Goal: Task Accomplishment & Management: Complete application form

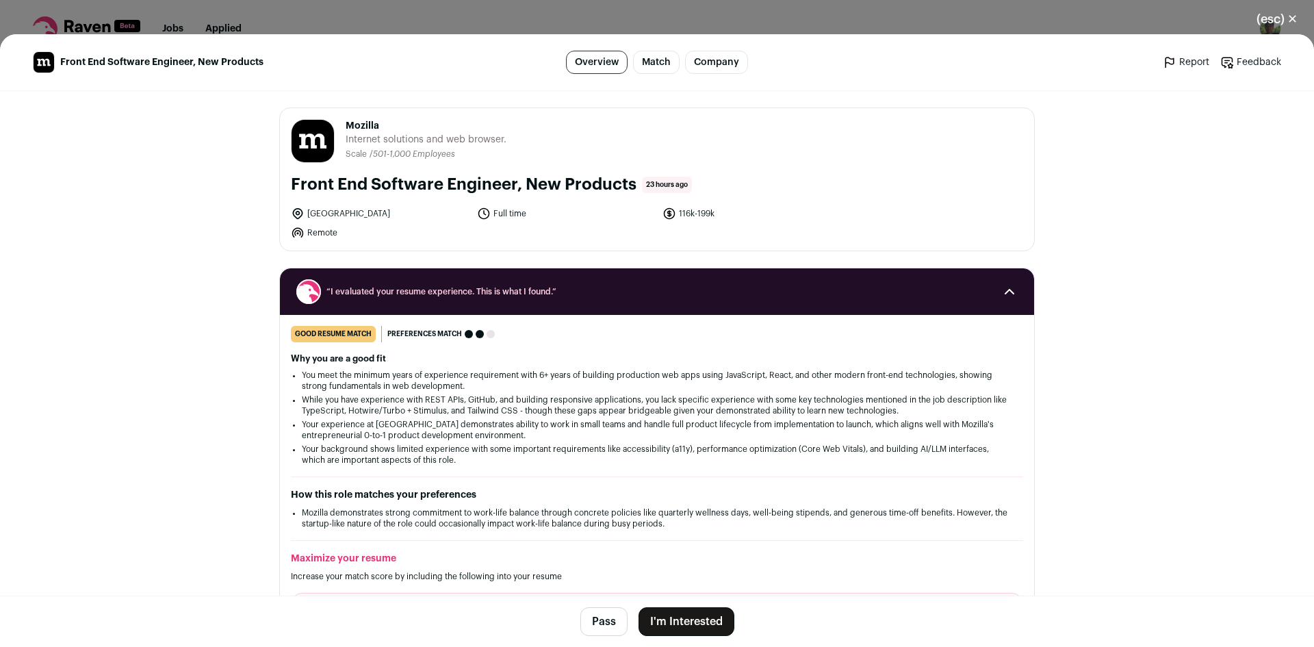
click at [369, 124] on span "Mozilla" at bounding box center [426, 126] width 161 height 14
copy span "Mozilla"
click at [672, 615] on button "I'm Interested" at bounding box center [687, 621] width 96 height 29
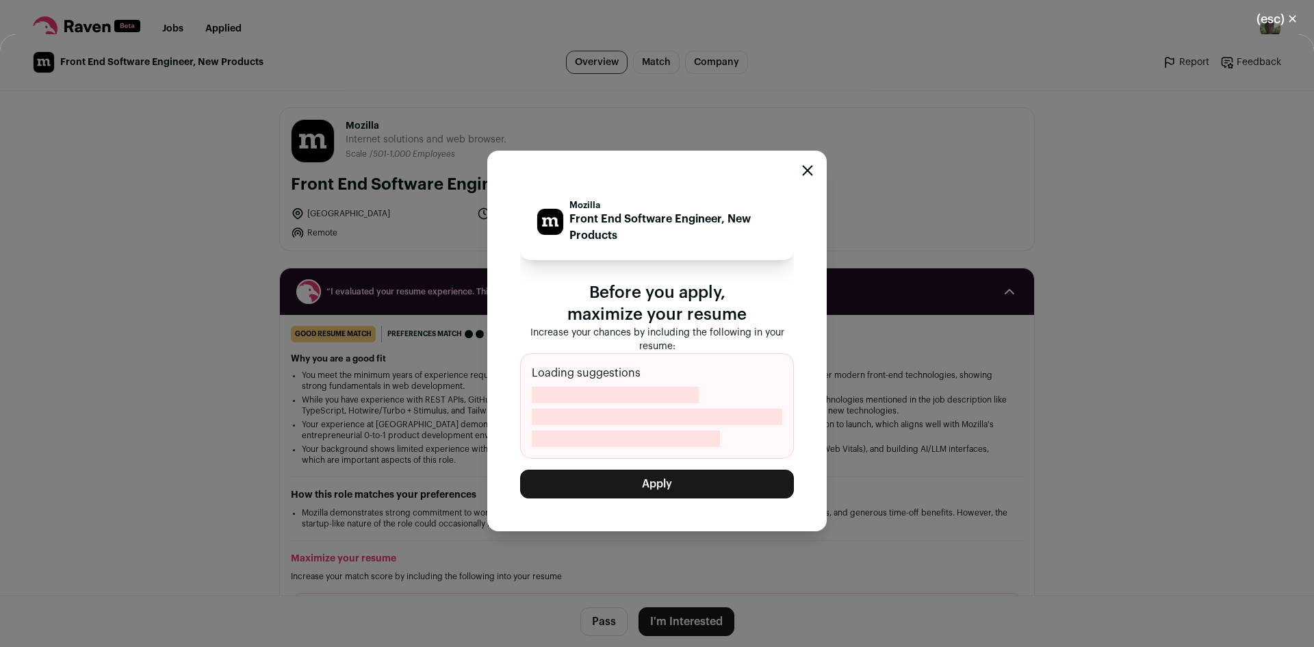
click at [697, 479] on button "Apply" at bounding box center [657, 484] width 274 height 29
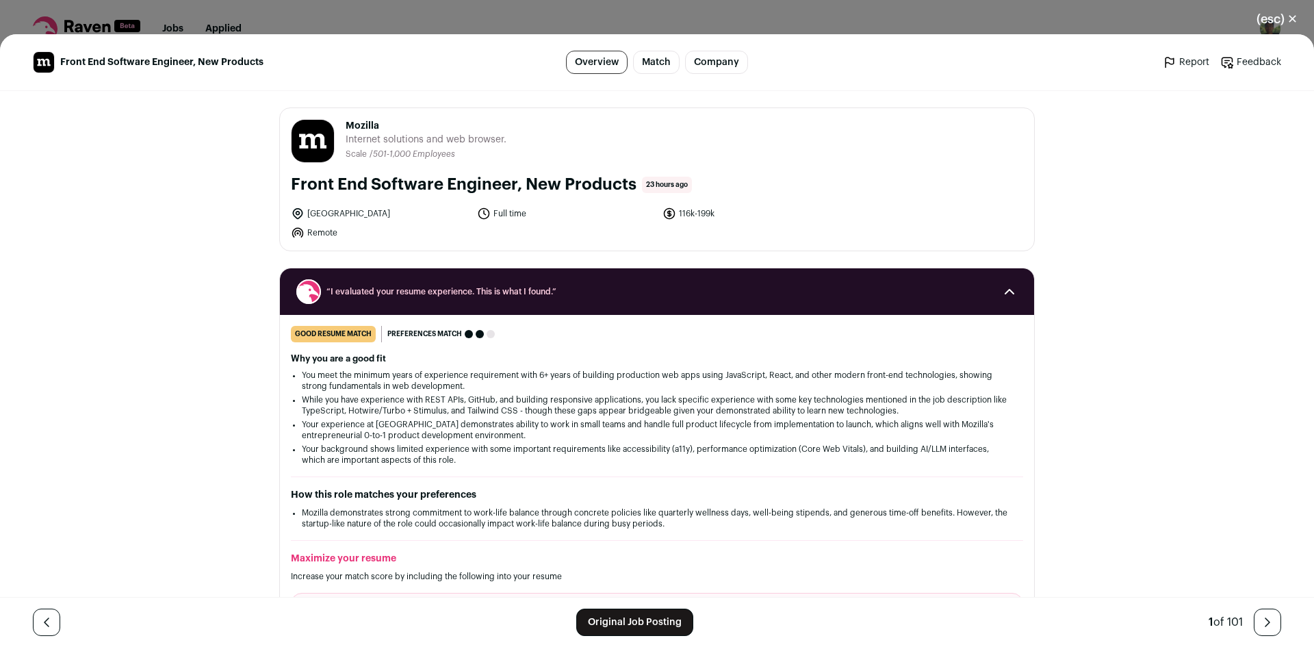
click at [1274, 25] on button "(esc) ✕" at bounding box center [1277, 19] width 74 height 30
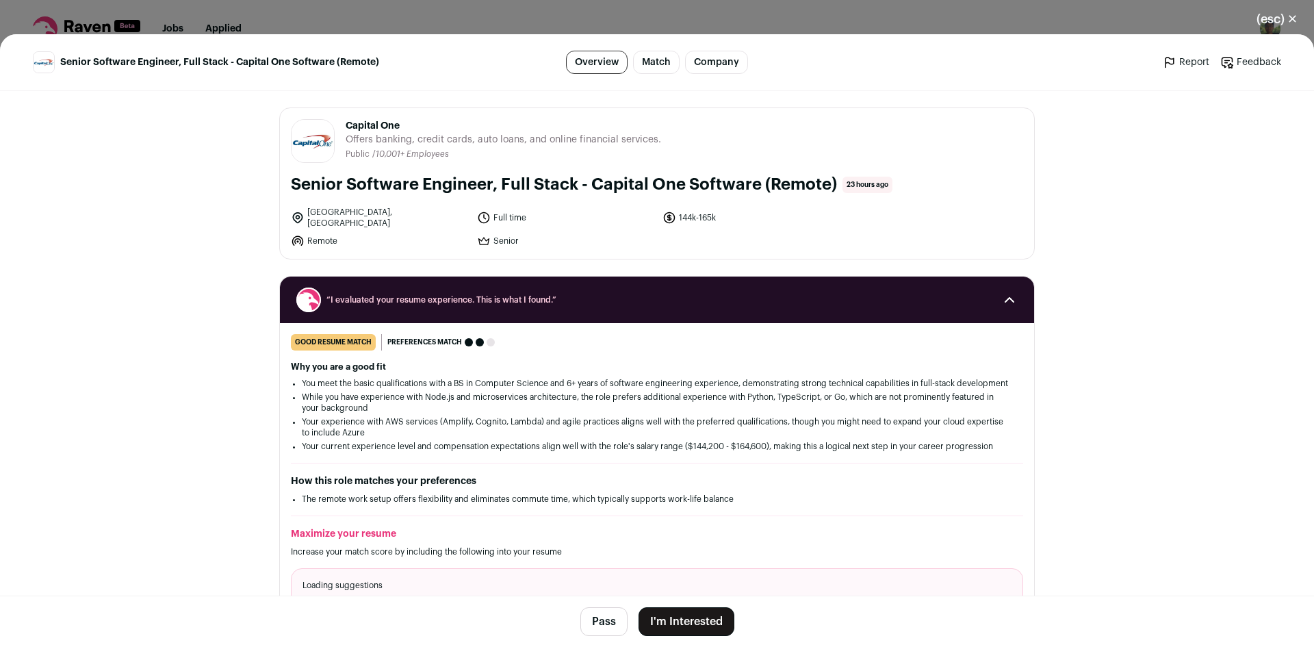
click at [595, 631] on button "Pass" at bounding box center [604, 621] width 47 height 29
click at [1274, 20] on button "(esc) ✕" at bounding box center [1277, 19] width 74 height 30
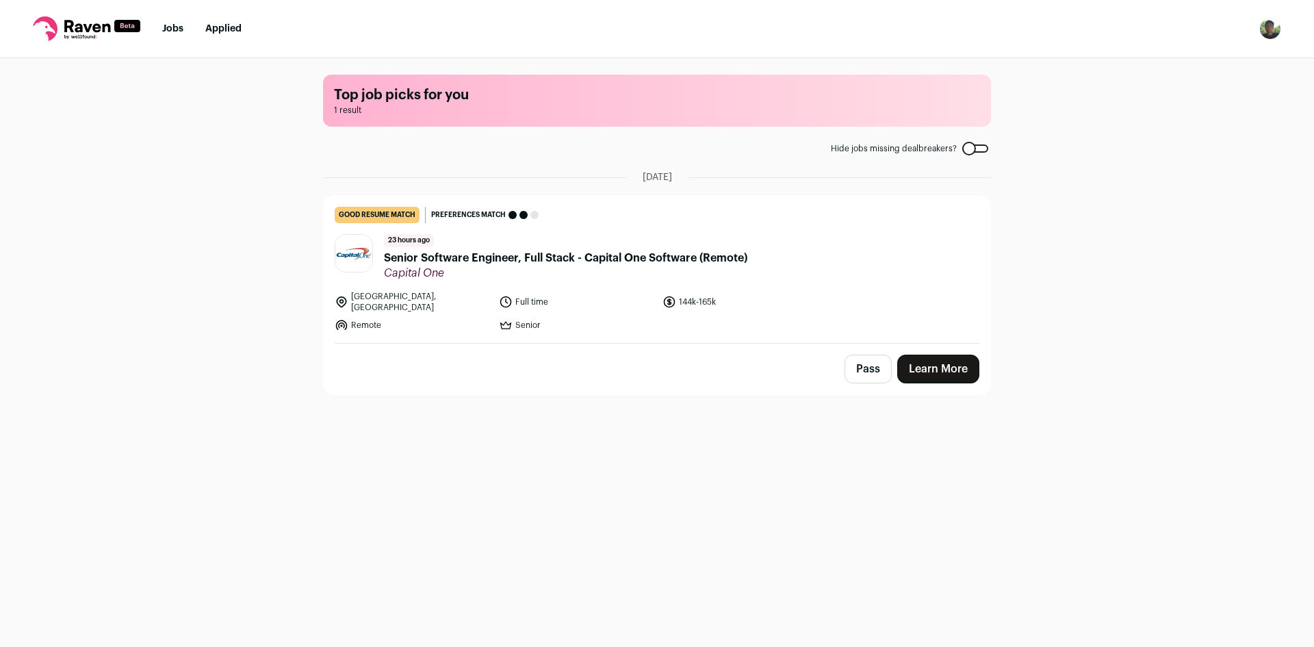
click at [223, 27] on link "Applied" at bounding box center [223, 29] width 36 height 10
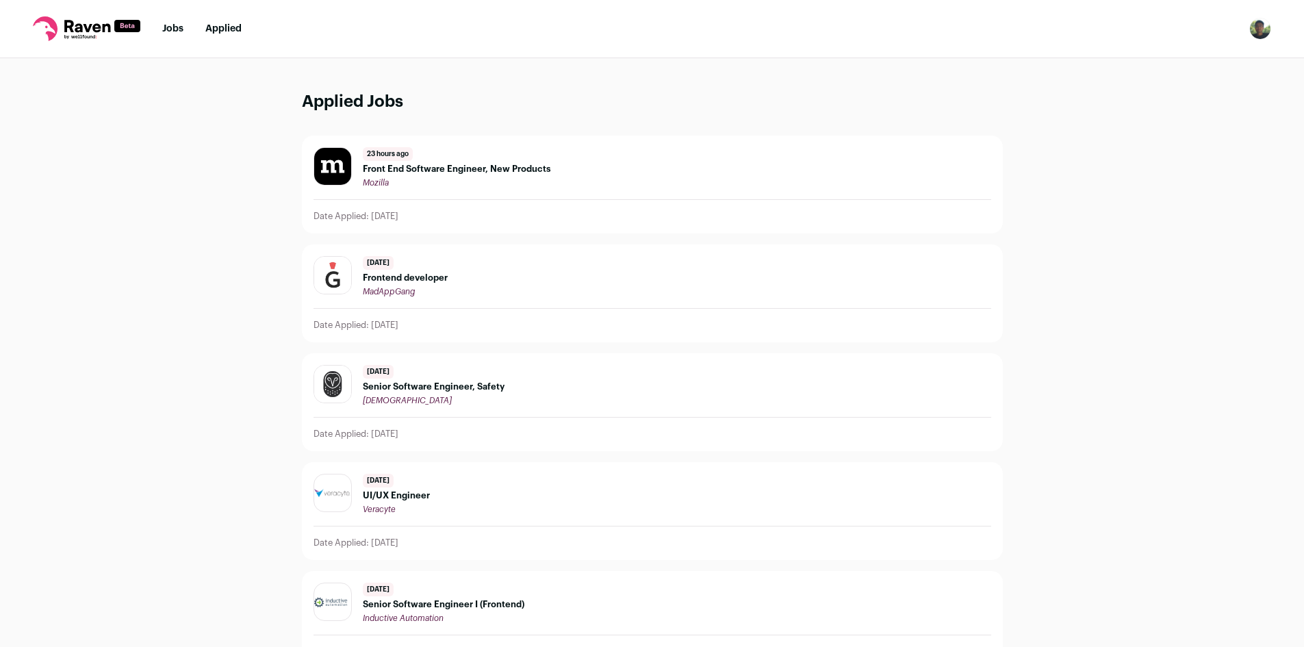
click at [180, 29] on link "Jobs" at bounding box center [172, 29] width 21 height 10
